Goal: Task Accomplishment & Management: Complete application form

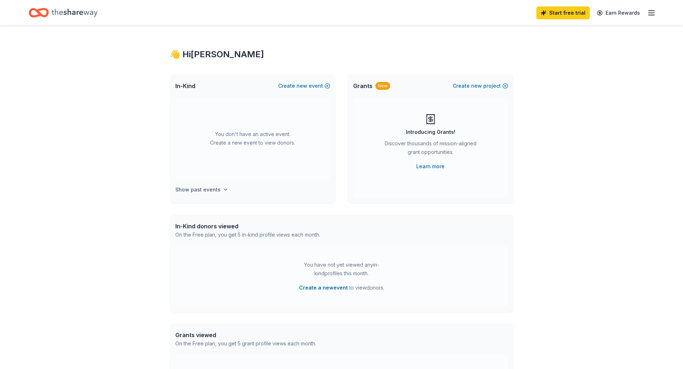
click at [207, 190] on h4 "Show past events" at bounding box center [197, 190] width 45 height 9
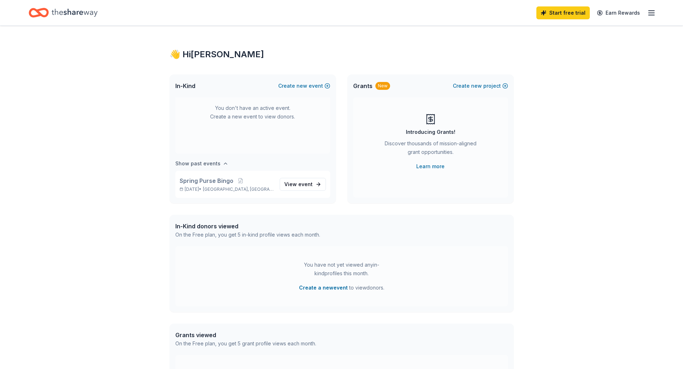
scroll to position [27, 0]
click at [310, 184] on link "View event" at bounding box center [302, 184] width 46 height 13
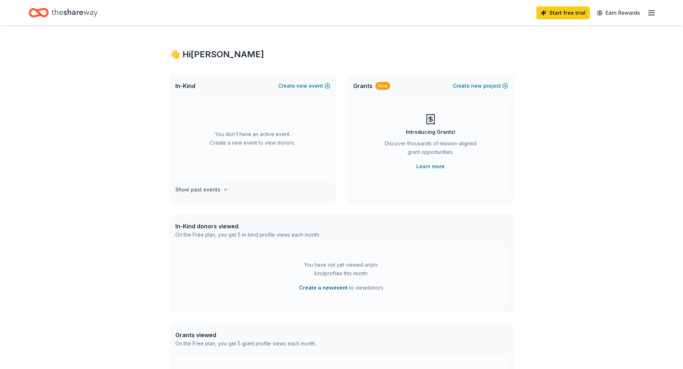
click at [219, 190] on button "Show past events" at bounding box center [201, 190] width 53 height 9
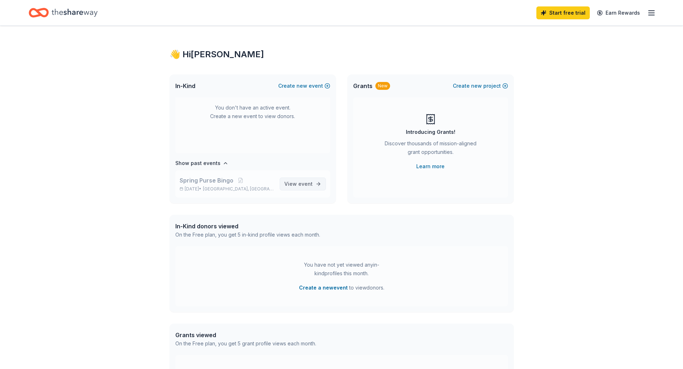
click at [289, 182] on span "View event" at bounding box center [298, 184] width 28 height 9
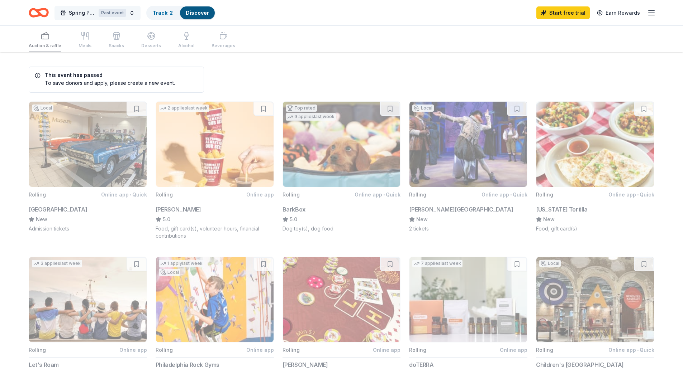
click at [85, 14] on span "Spring Purse Bingo" at bounding box center [82, 13] width 27 height 9
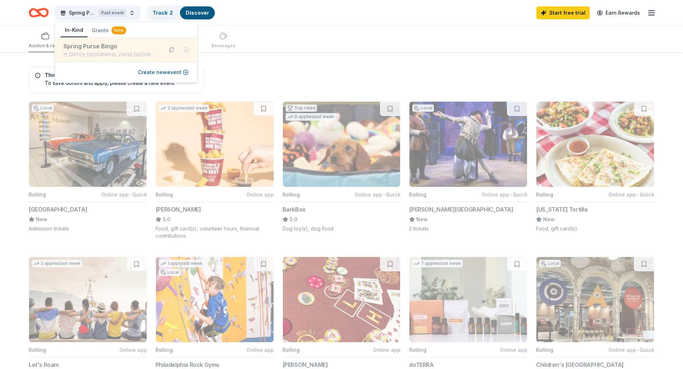
click at [170, 51] on button at bounding box center [171, 49] width 11 height 11
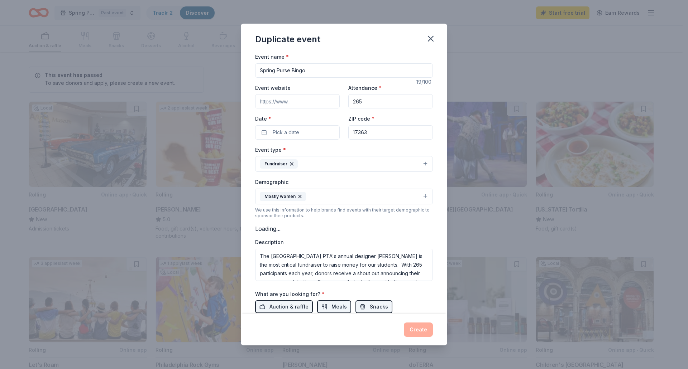
click at [324, 100] on input "Event website" at bounding box center [297, 101] width 85 height 14
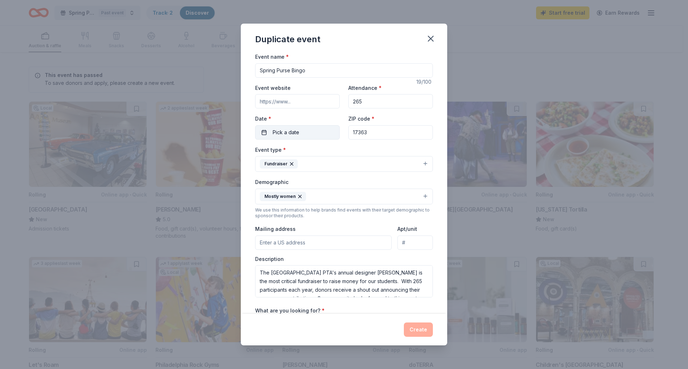
click at [310, 133] on button "Pick a date" at bounding box center [297, 132] width 85 height 14
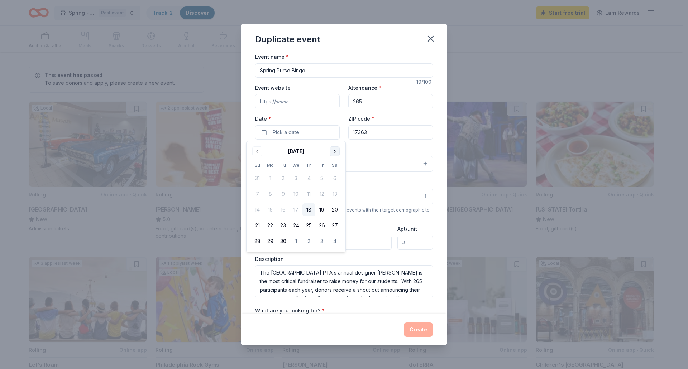
click at [335, 154] on button "Go to next month" at bounding box center [335, 152] width 10 height 10
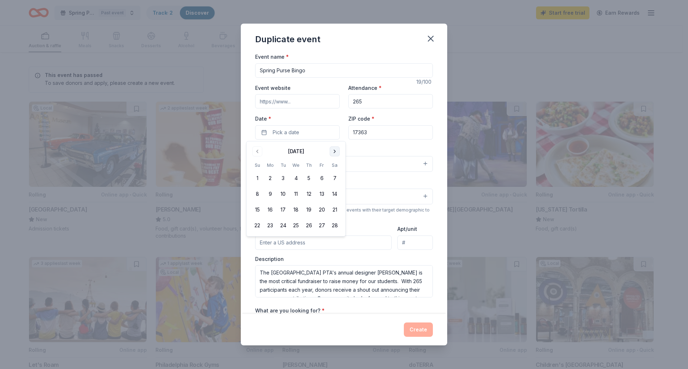
click at [335, 154] on button "Go to next month" at bounding box center [335, 152] width 10 height 10
click at [336, 196] on button "14" at bounding box center [334, 194] width 13 height 13
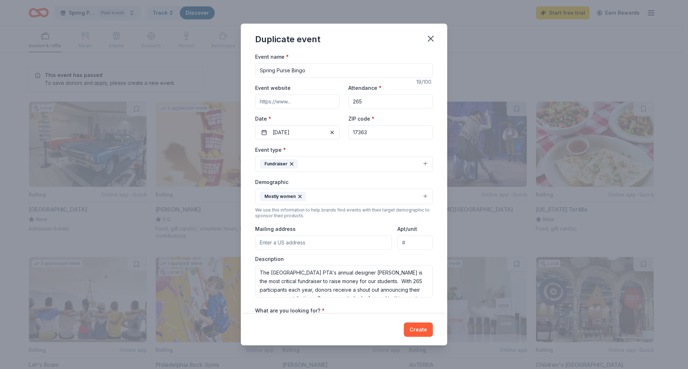
click at [372, 131] on input "17363" at bounding box center [390, 132] width 85 height 14
click at [332, 226] on div "Mailing address" at bounding box center [323, 237] width 137 height 25
click at [308, 239] on input "Mailing address" at bounding box center [323, 243] width 137 height 14
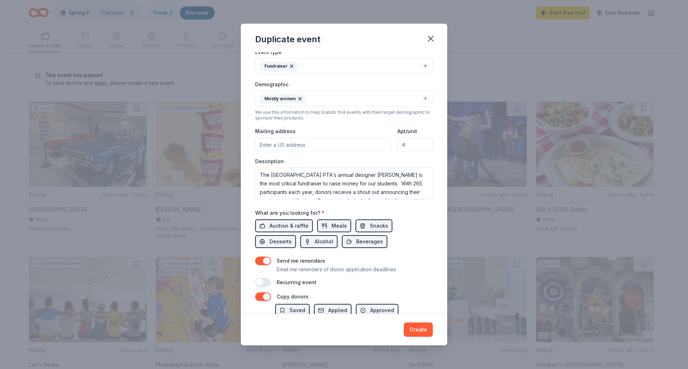
scroll to position [161, 0]
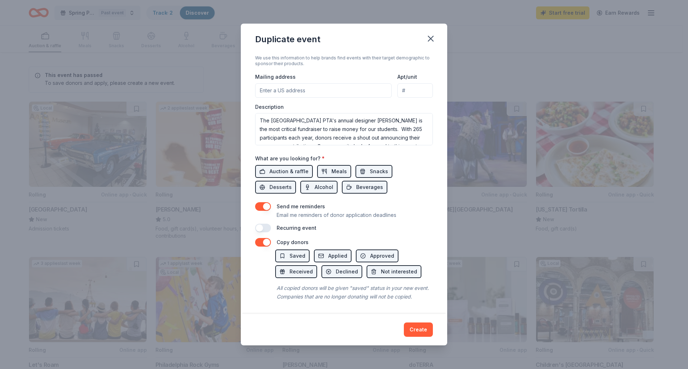
paste input "[STREET_ADDRESS]"
type input "17945 Barrens Road North, Stewartstown, PA, 17363"
click at [269, 224] on button "button" at bounding box center [263, 228] width 16 height 9
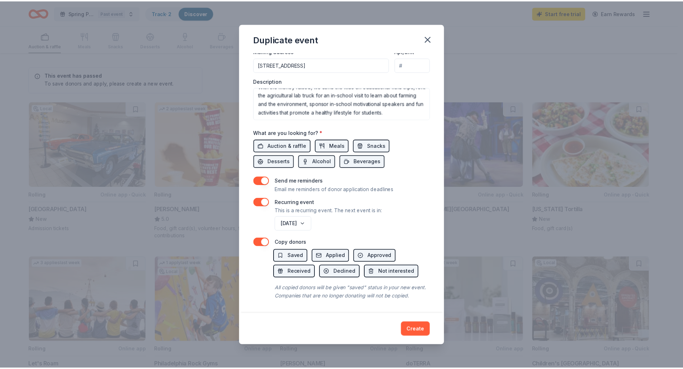
scroll to position [187, 0]
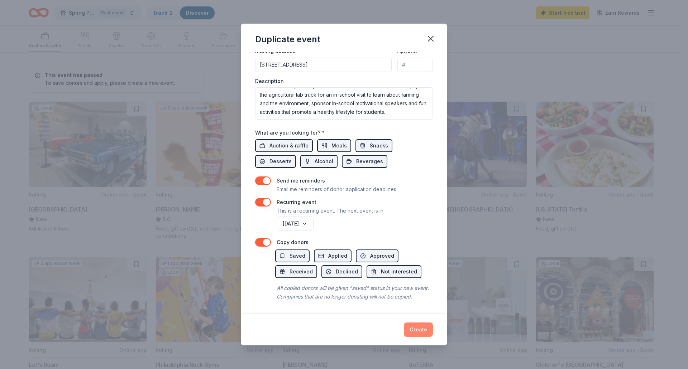
click at [421, 324] on button "Create" at bounding box center [418, 330] width 29 height 14
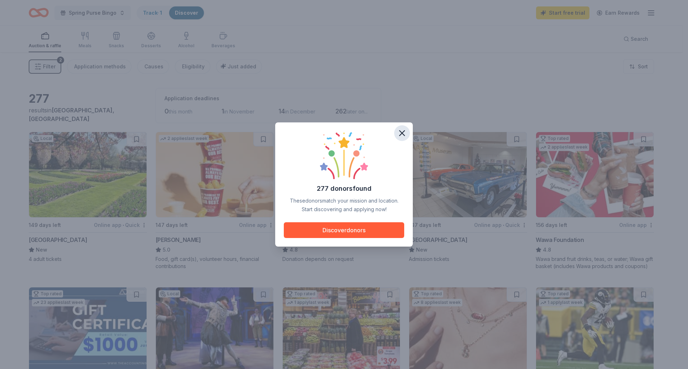
click at [400, 130] on icon "button" at bounding box center [402, 133] width 10 height 10
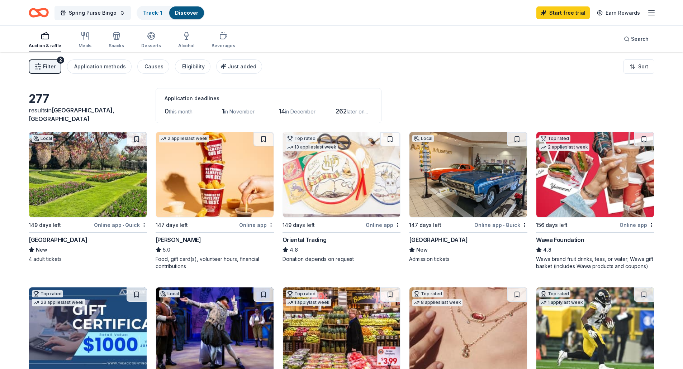
click at [241, 177] on img at bounding box center [215, 174] width 118 height 85
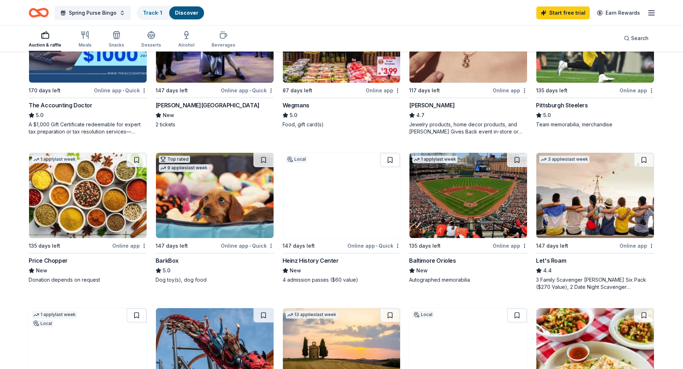
scroll to position [283, 0]
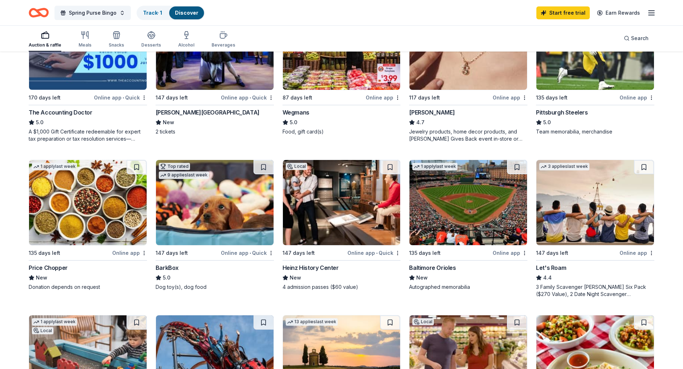
click at [477, 208] on img at bounding box center [468, 202] width 118 height 85
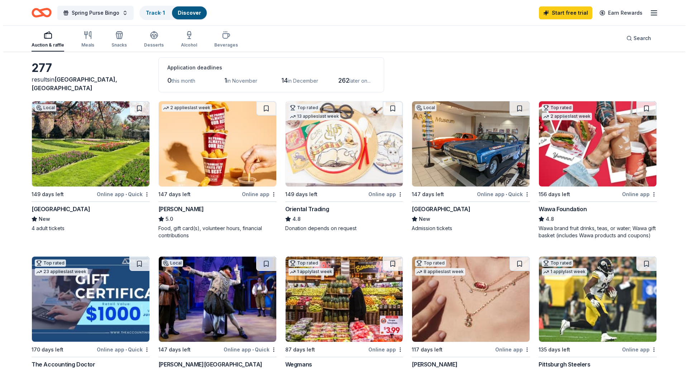
scroll to position [0, 0]
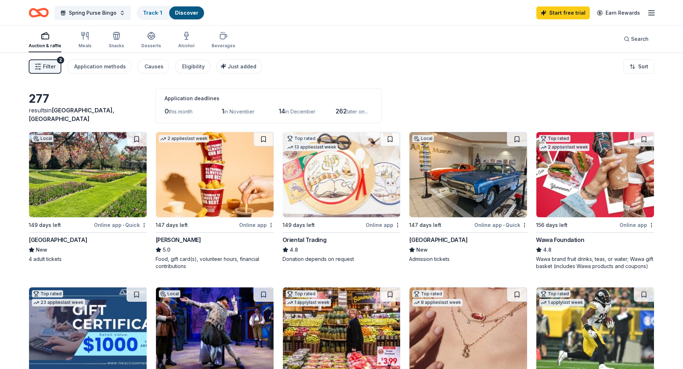
click at [86, 170] on img at bounding box center [88, 174] width 118 height 85
click at [323, 200] on img at bounding box center [342, 174] width 118 height 85
click at [53, 65] on span "Filter" at bounding box center [49, 66] width 13 height 9
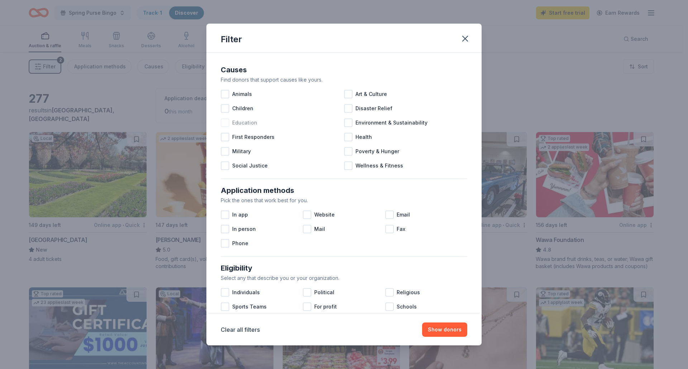
click at [225, 120] on div at bounding box center [225, 123] width 9 height 9
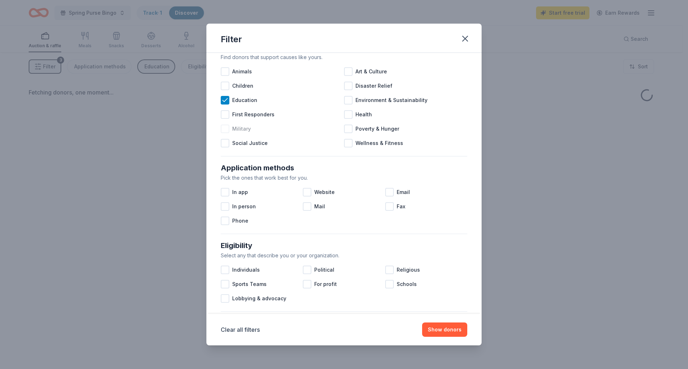
scroll to position [23, 0]
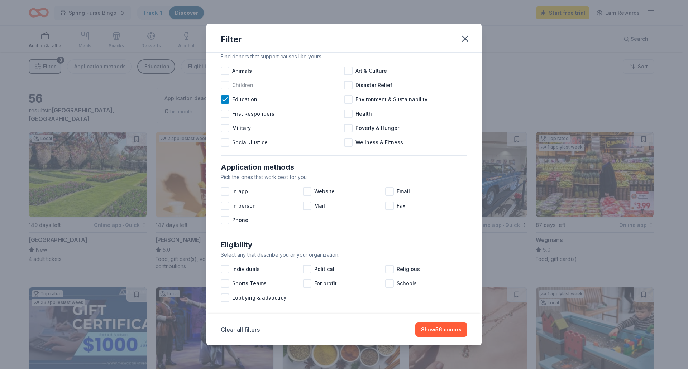
click at [223, 85] on div at bounding box center [225, 85] width 9 height 9
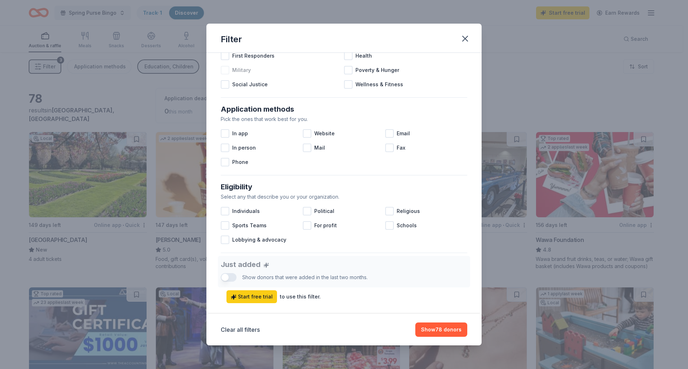
scroll to position [82, 0]
click at [307, 131] on div at bounding box center [307, 133] width 9 height 9
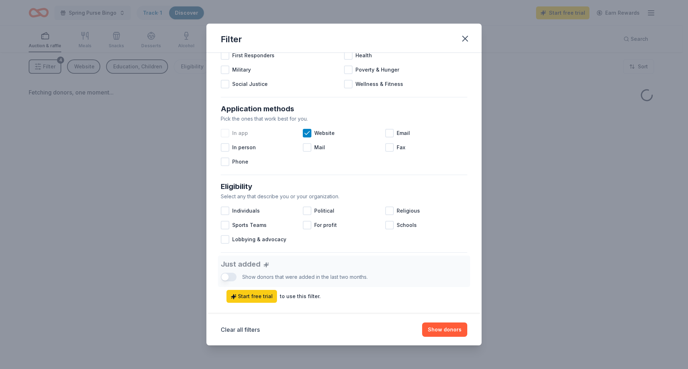
click at [225, 135] on div at bounding box center [225, 133] width 9 height 9
click at [226, 149] on div at bounding box center [225, 147] width 9 height 9
click at [226, 161] on div at bounding box center [225, 162] width 9 height 9
click at [385, 134] on div at bounding box center [389, 133] width 9 height 9
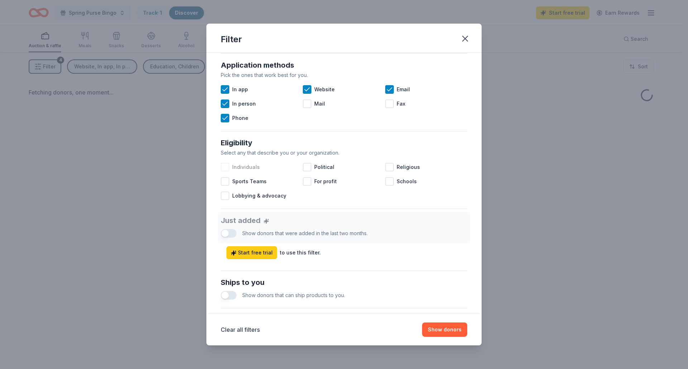
scroll to position [127, 0]
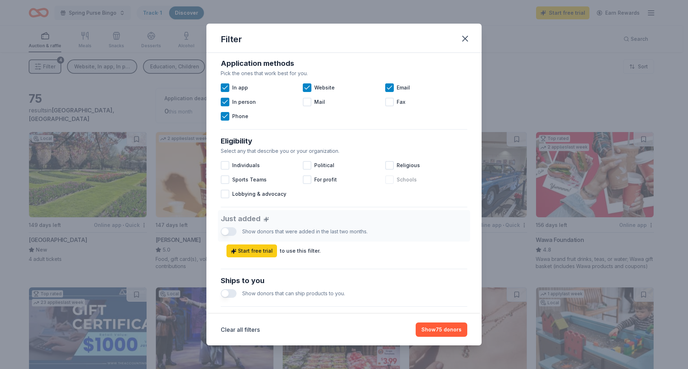
click at [388, 177] on div at bounding box center [389, 180] width 9 height 9
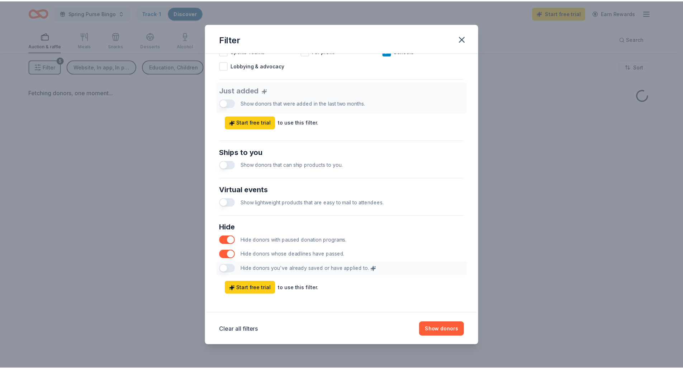
scroll to position [259, 0]
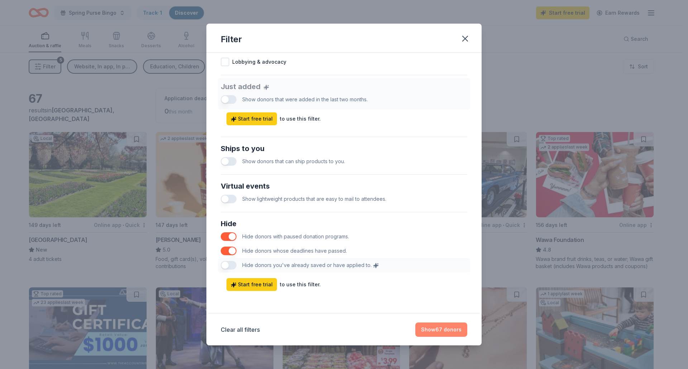
click at [450, 331] on button "Show 67 donors" at bounding box center [441, 330] width 52 height 14
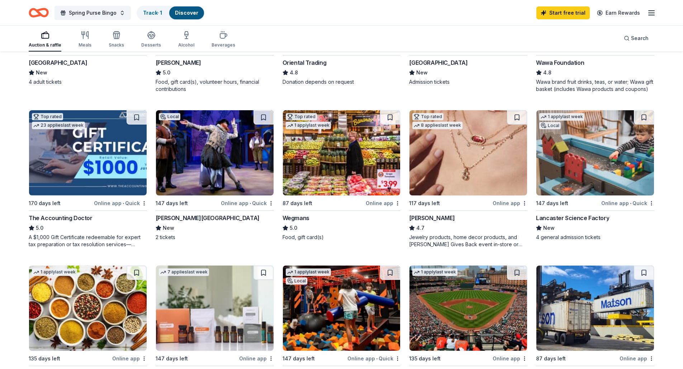
scroll to position [178, 0]
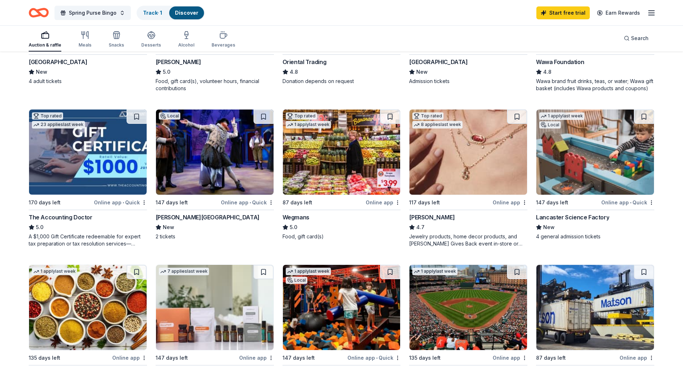
click at [332, 158] on img at bounding box center [342, 152] width 118 height 85
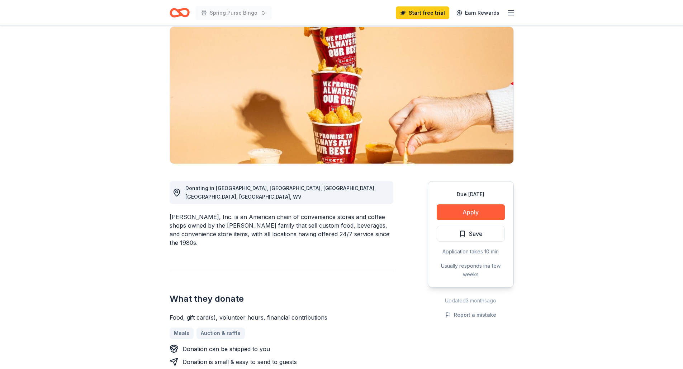
scroll to position [54, 0]
click at [474, 210] on button "Apply" at bounding box center [470, 212] width 68 height 16
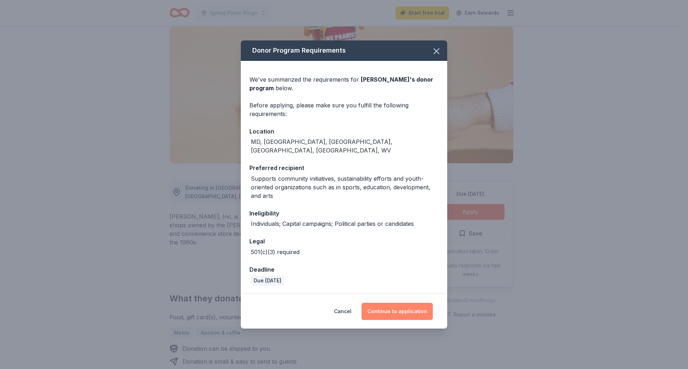
click at [405, 310] on button "Continue to application" at bounding box center [397, 311] width 71 height 17
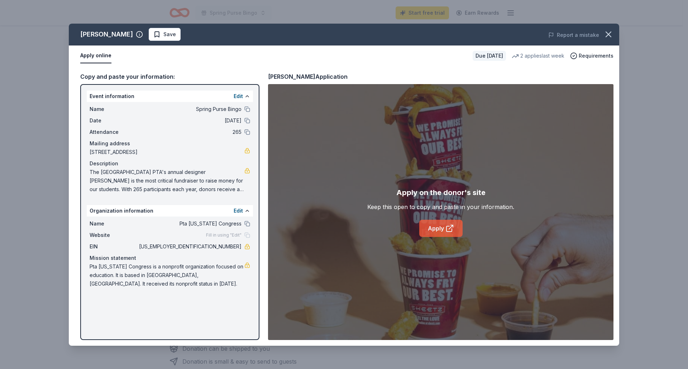
click at [439, 226] on link "Apply" at bounding box center [440, 228] width 43 height 17
drag, startPoint x: 174, startPoint y: 222, endPoint x: 240, endPoint y: 224, distance: 65.2
click at [240, 224] on span "Pta [US_STATE] Congress" at bounding box center [190, 224] width 104 height 9
click at [247, 225] on button at bounding box center [247, 224] width 6 height 6
drag, startPoint x: 207, startPoint y: 247, endPoint x: 240, endPoint y: 245, distance: 33.0
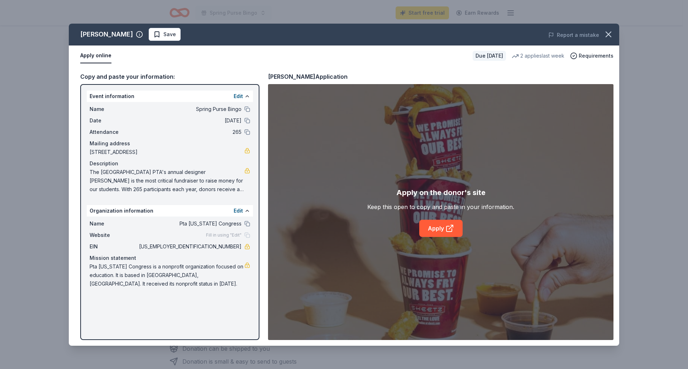
click at [240, 245] on span "[US_EMPLOYER_IDENTIFICATION_NUMBER]" at bounding box center [190, 247] width 104 height 9
click at [446, 221] on link "Apply" at bounding box center [440, 228] width 43 height 17
click at [608, 32] on icon "button" at bounding box center [608, 34] width 10 height 10
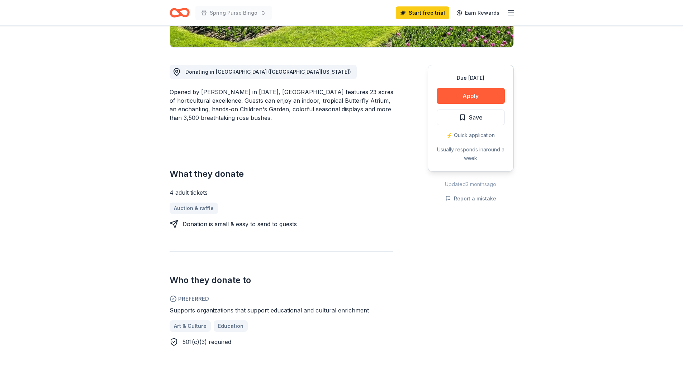
scroll to position [167, 0]
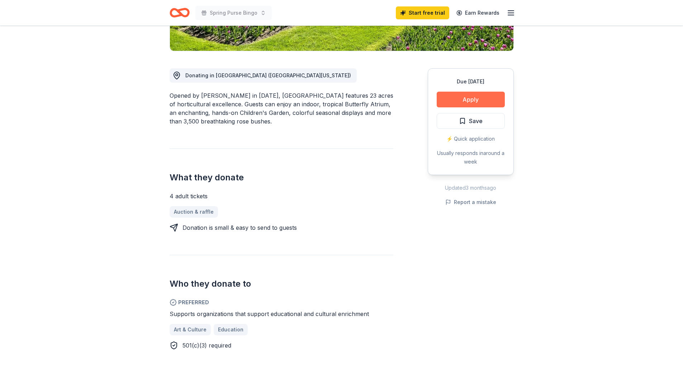
click at [477, 98] on button "Apply" at bounding box center [470, 100] width 68 height 16
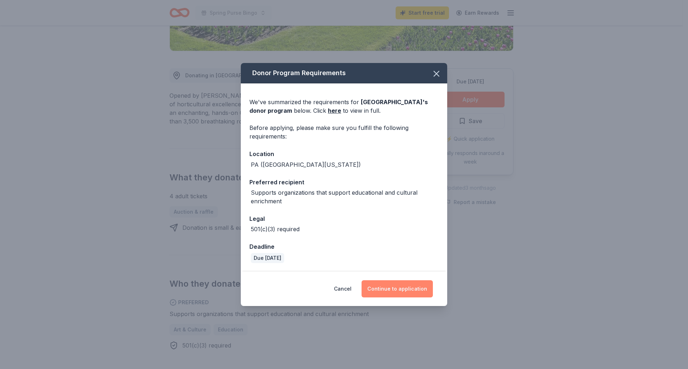
click at [406, 296] on button "Continue to application" at bounding box center [397, 289] width 71 height 17
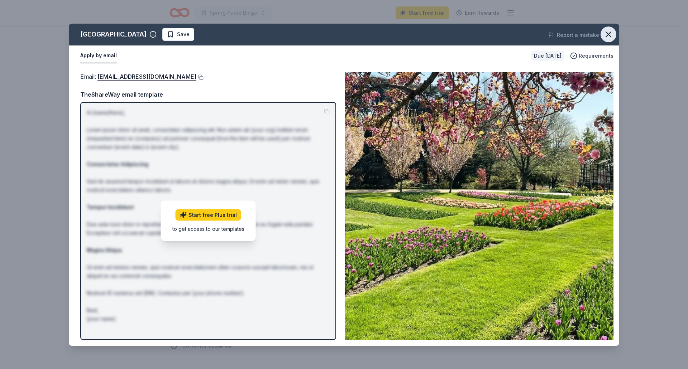
click at [609, 32] on icon "button" at bounding box center [608, 34] width 10 height 10
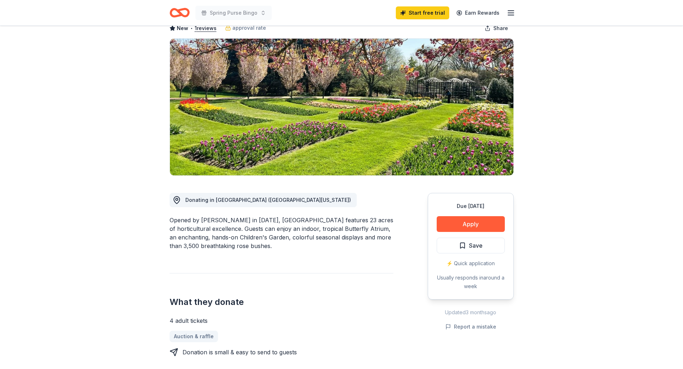
scroll to position [0, 0]
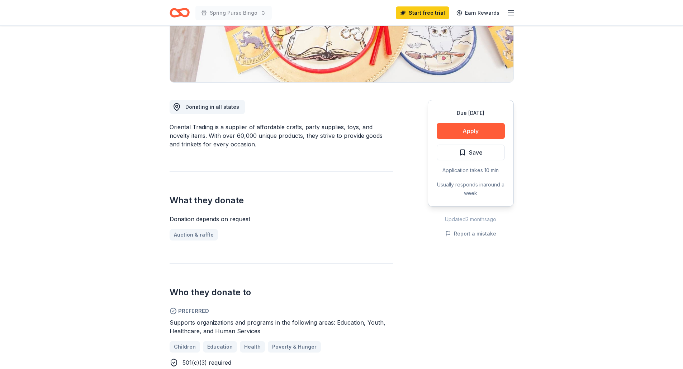
scroll to position [136, 0]
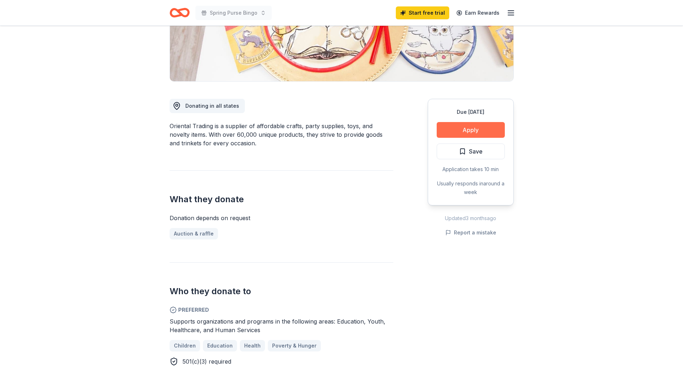
click at [484, 133] on button "Apply" at bounding box center [470, 130] width 68 height 16
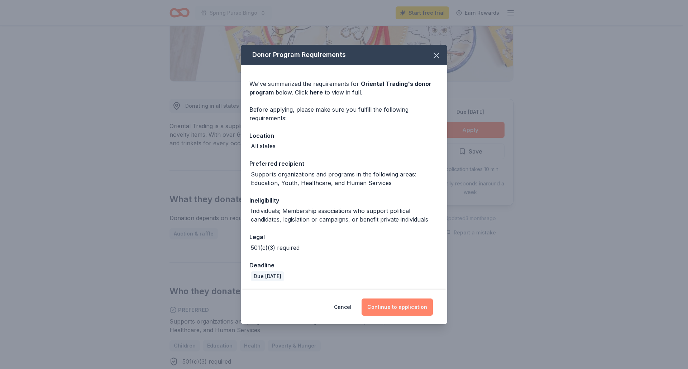
click at [408, 307] on button "Continue to application" at bounding box center [397, 307] width 71 height 17
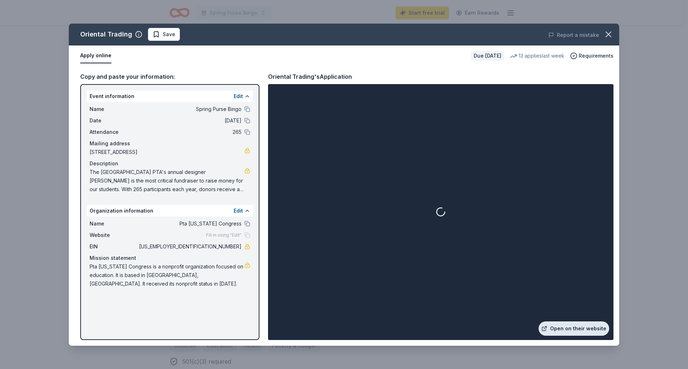
click at [581, 333] on link "Open on their website" at bounding box center [574, 329] width 71 height 14
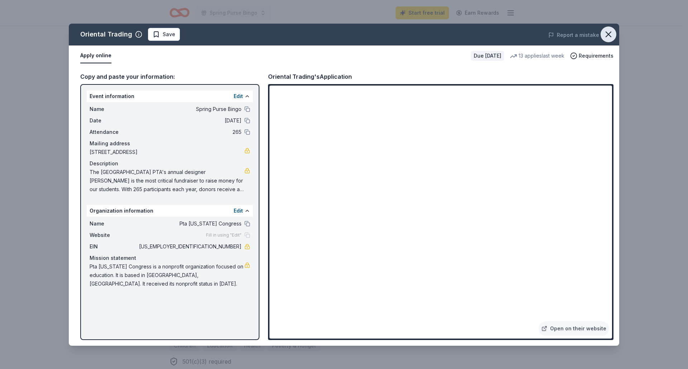
click at [606, 37] on icon "button" at bounding box center [608, 34] width 5 height 5
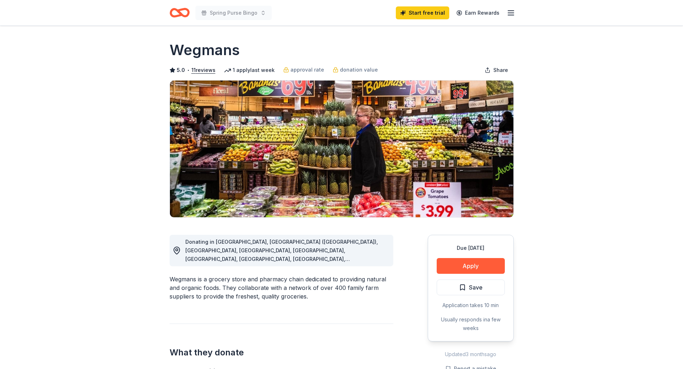
click at [480, 267] on button "Apply" at bounding box center [470, 266] width 68 height 16
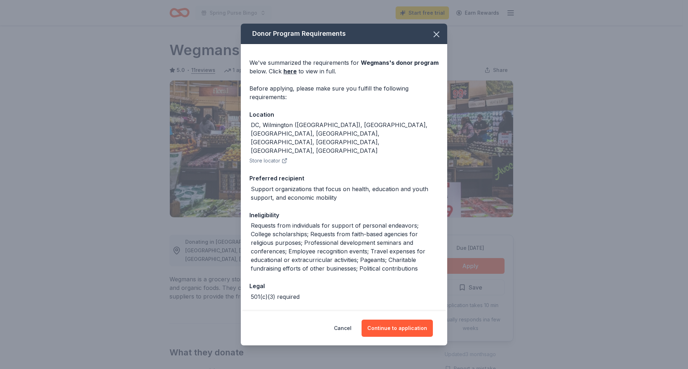
scroll to position [2, 0]
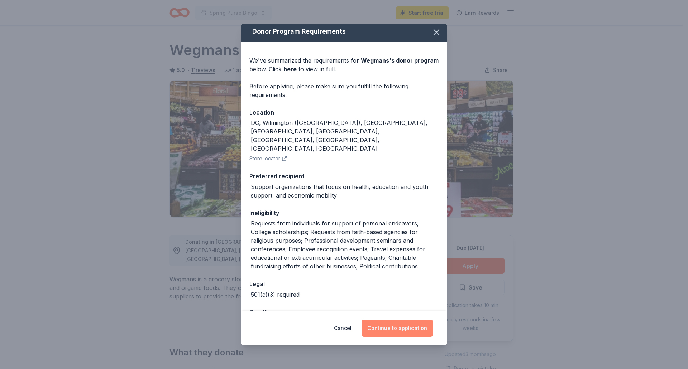
click at [405, 328] on button "Continue to application" at bounding box center [397, 328] width 71 height 17
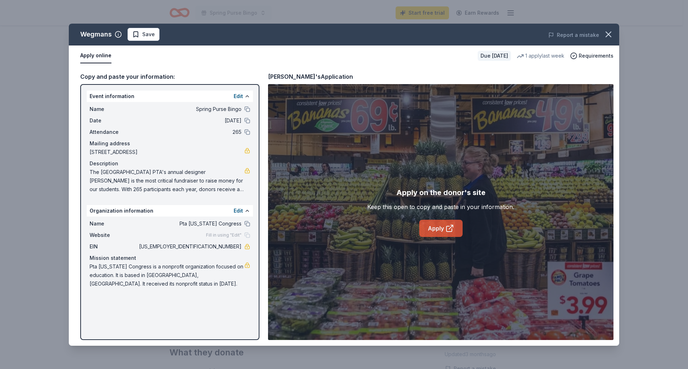
click at [447, 229] on icon at bounding box center [449, 228] width 9 height 9
